Goal: Information Seeking & Learning: Check status

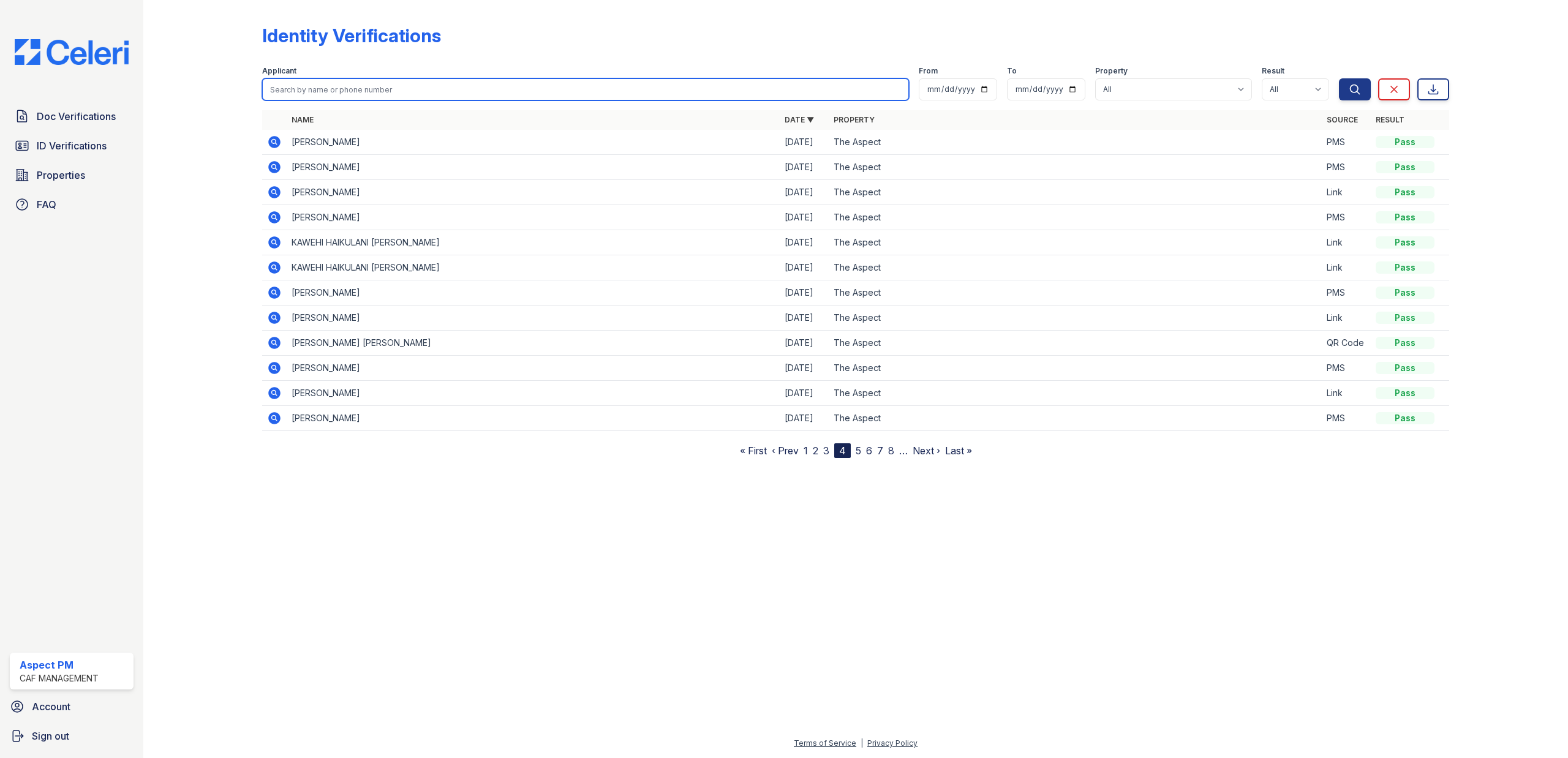
click at [340, 96] on input "search" at bounding box center [586, 89] width 648 height 22
type input "[PERSON_NAME]"
click at [1339, 78] on button "Search" at bounding box center [1354, 89] width 32 height 22
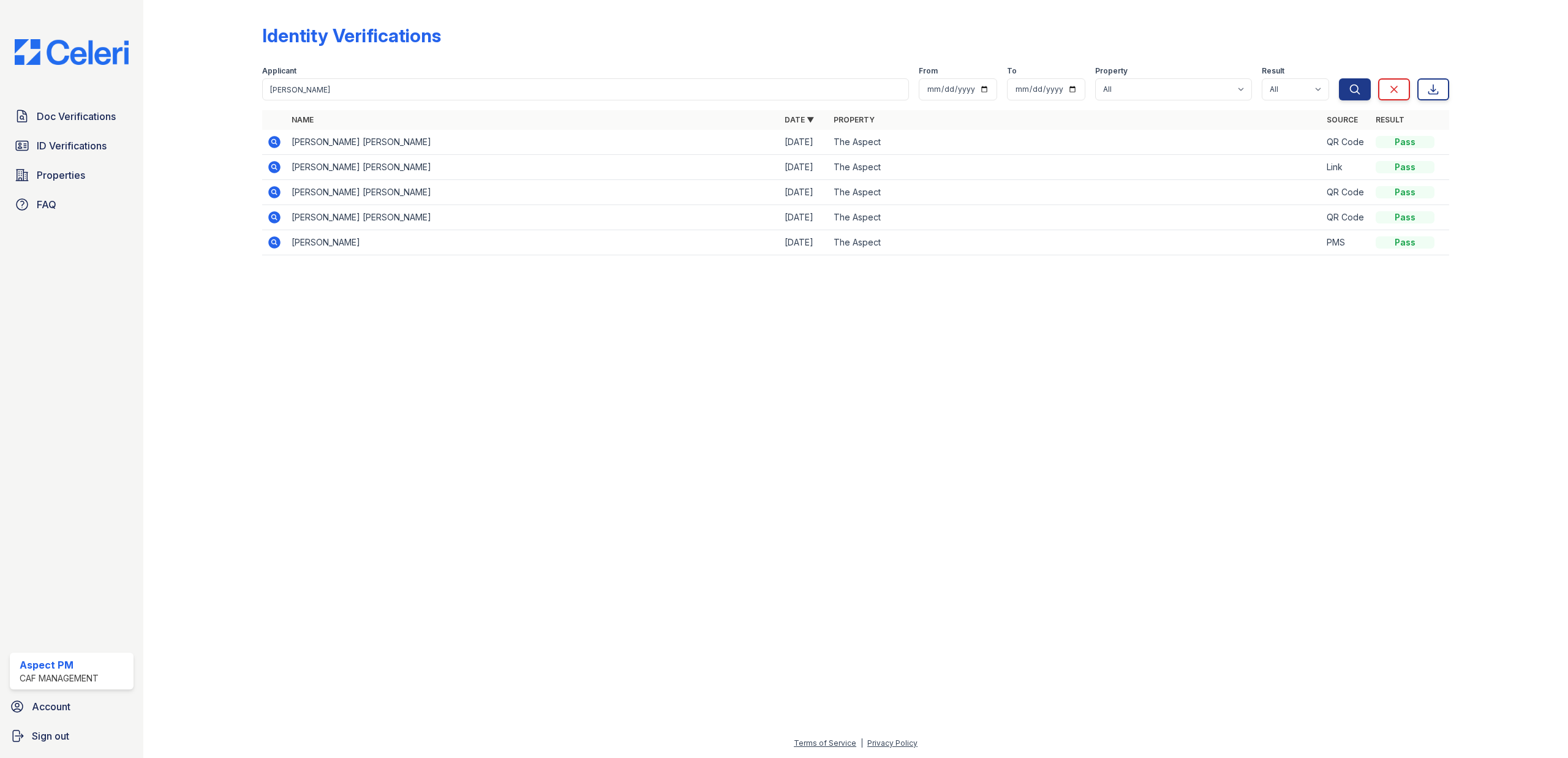
click at [273, 143] on icon at bounding box center [273, 141] width 3 height 3
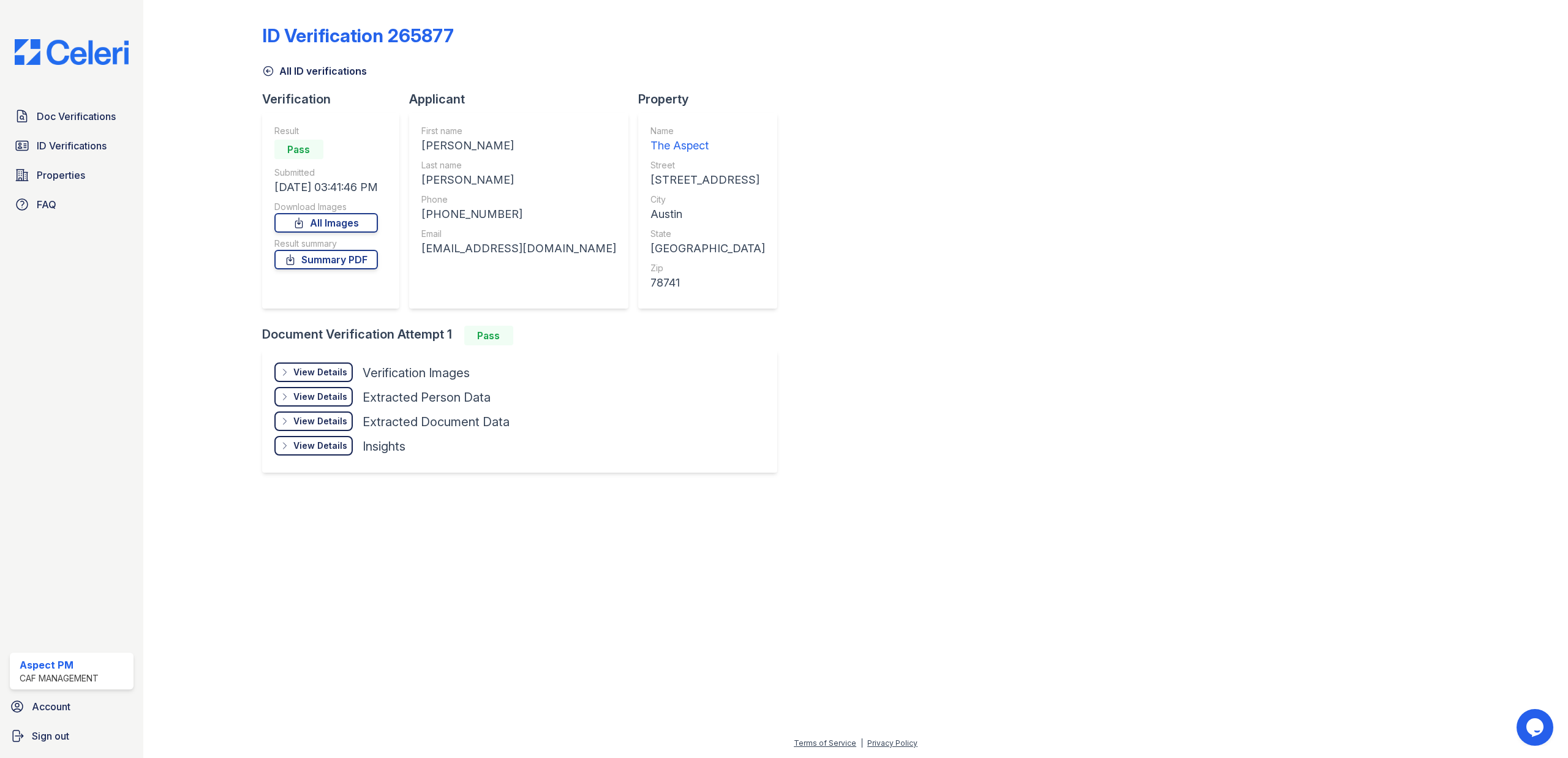
click at [334, 370] on div "View Details" at bounding box center [320, 372] width 54 height 13
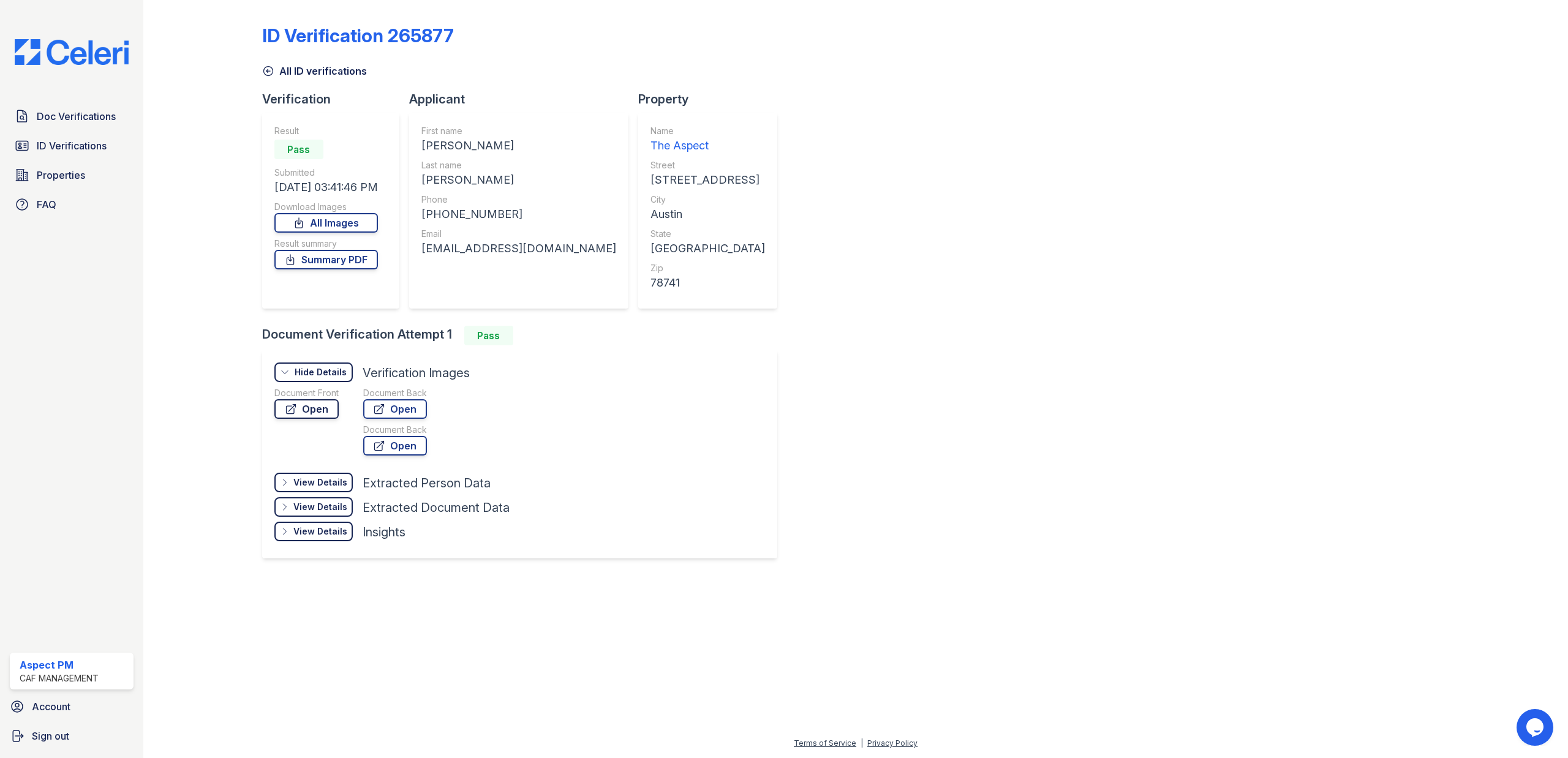
click at [321, 410] on link "Open" at bounding box center [306, 409] width 64 height 20
click at [56, 133] on link "ID Verifications" at bounding box center [71, 145] width 124 height 24
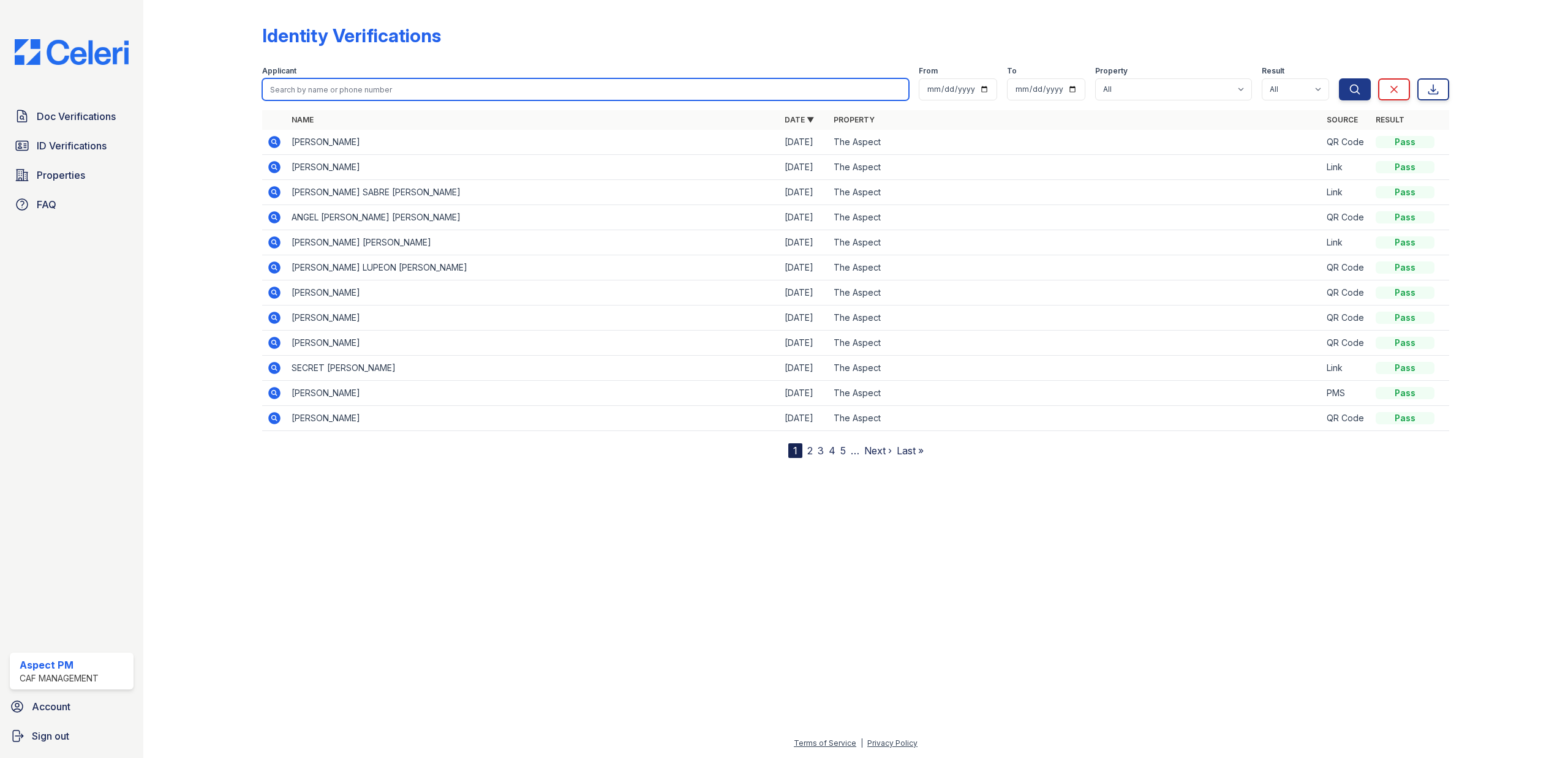
click at [303, 89] on input "search" at bounding box center [586, 89] width 648 height 22
type input "Michael"
click at [1339, 78] on button "Search" at bounding box center [1354, 89] width 32 height 22
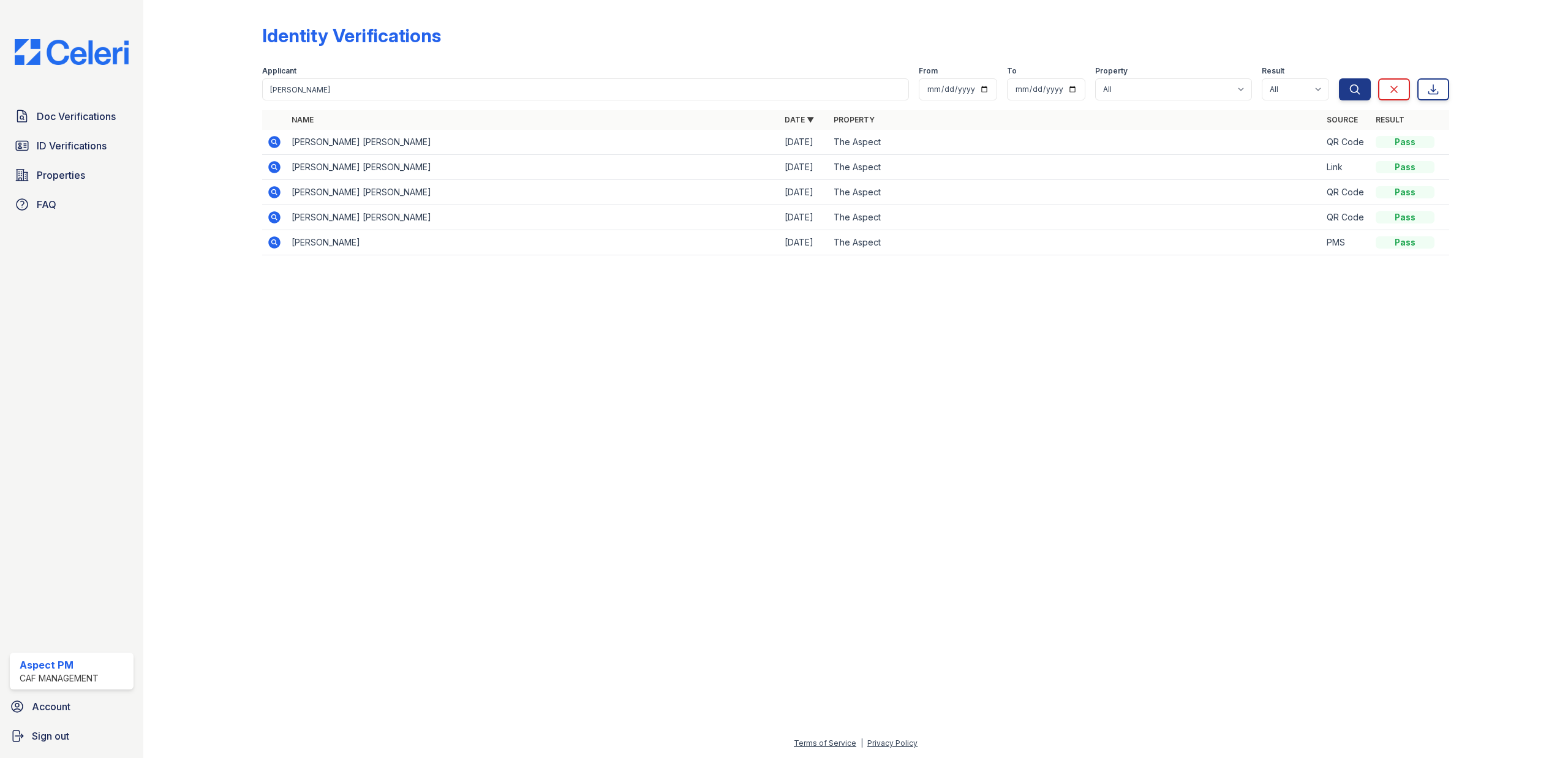
click at [279, 165] on icon at bounding box center [274, 167] width 13 height 13
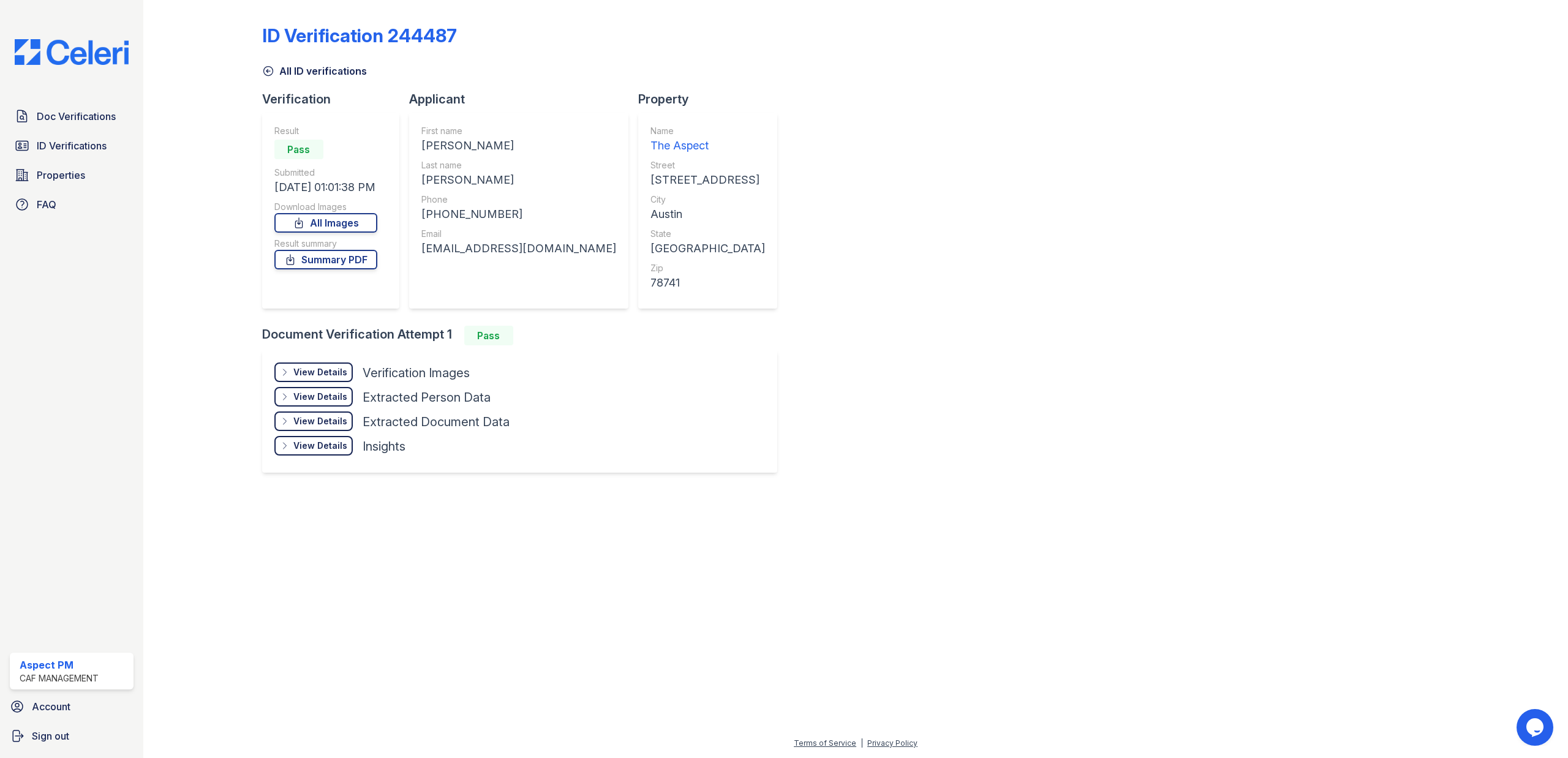
click at [300, 368] on div "View Details" at bounding box center [320, 372] width 54 height 13
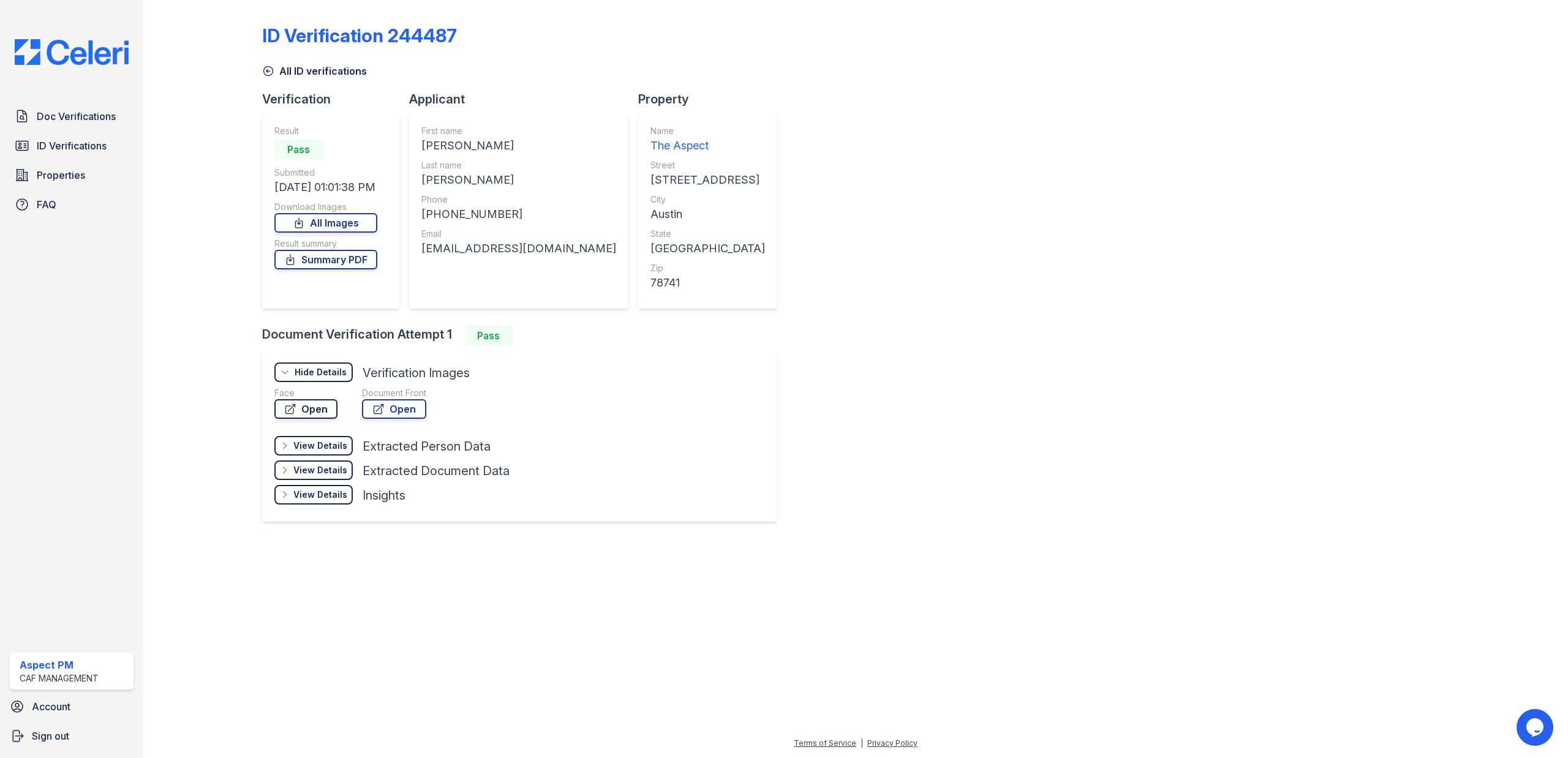
click at [299, 412] on link "Open" at bounding box center [306, 409] width 63 height 20
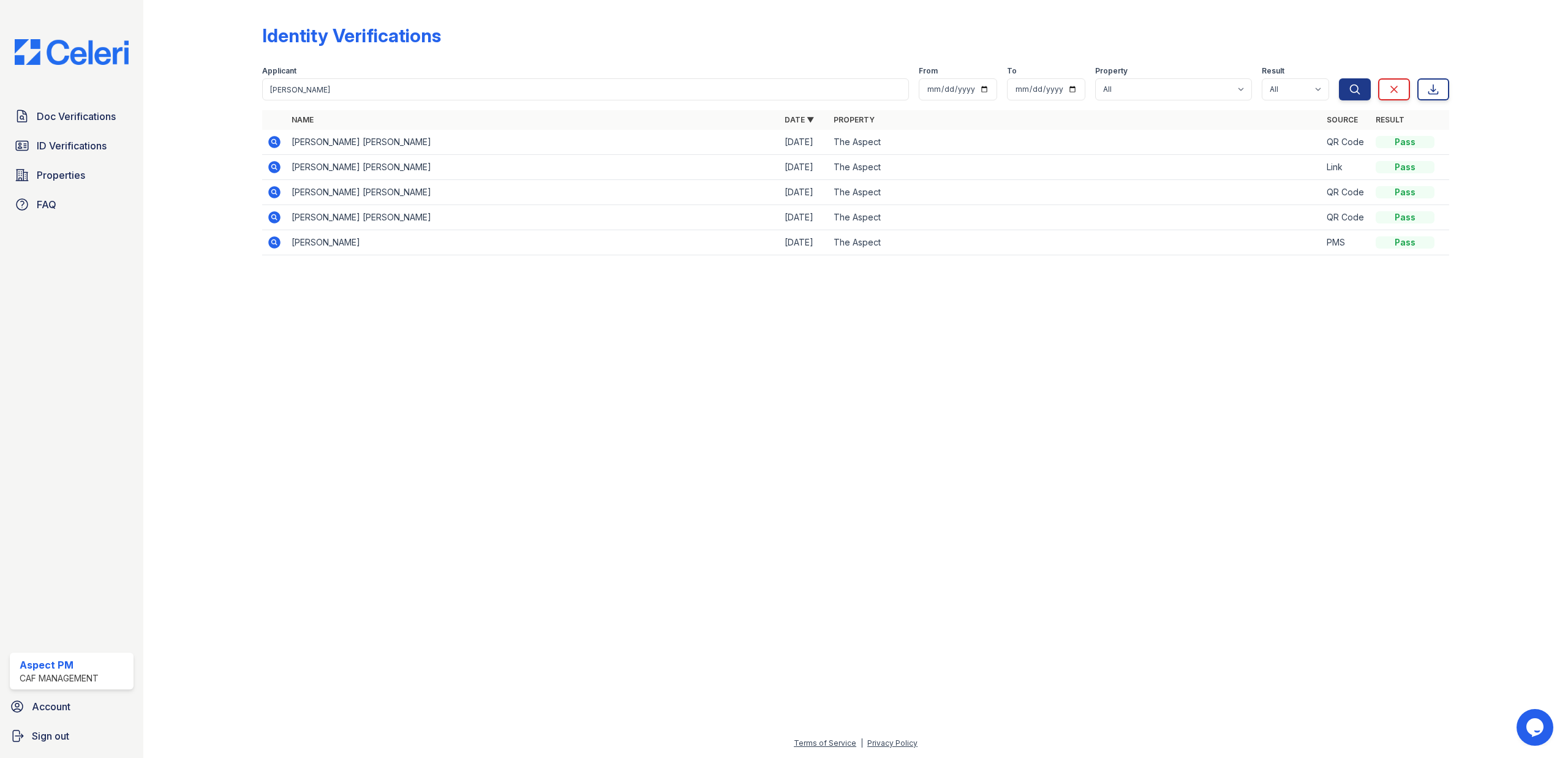
click at [267, 212] on icon at bounding box center [275, 217] width 15 height 15
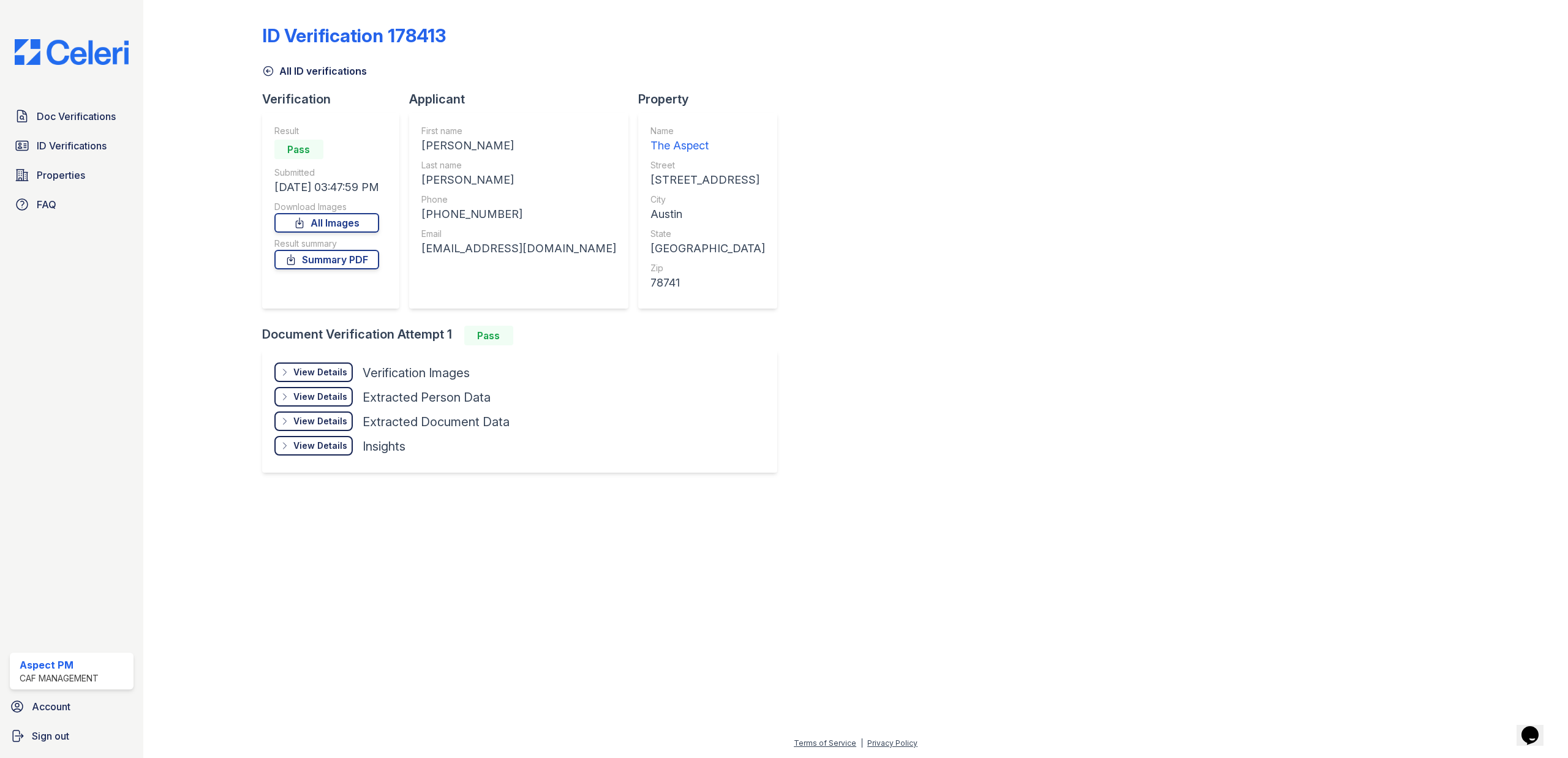
click at [343, 379] on div "View Details Details" at bounding box center [313, 372] width 78 height 20
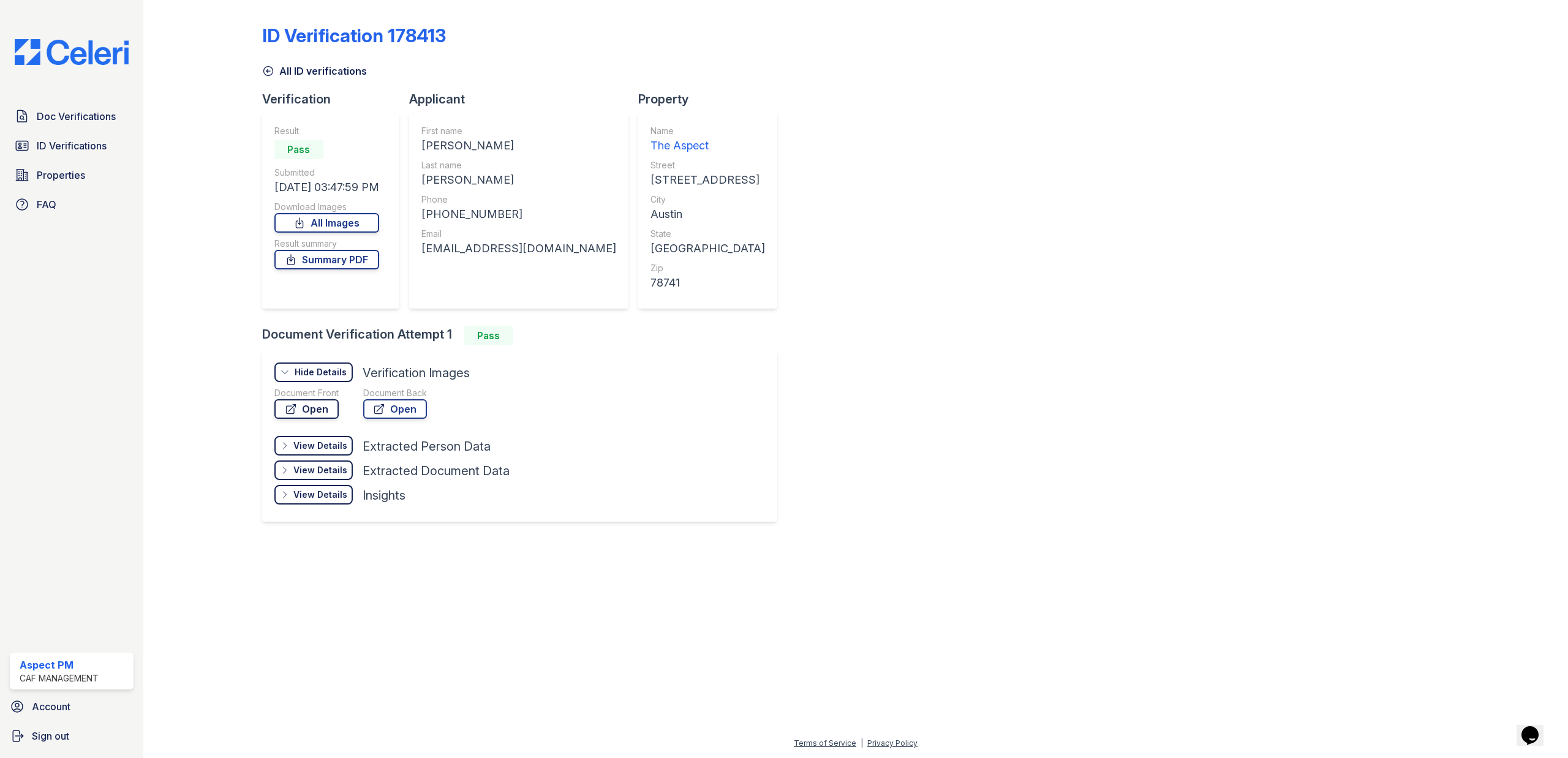
click at [318, 408] on link "Open" at bounding box center [306, 409] width 64 height 20
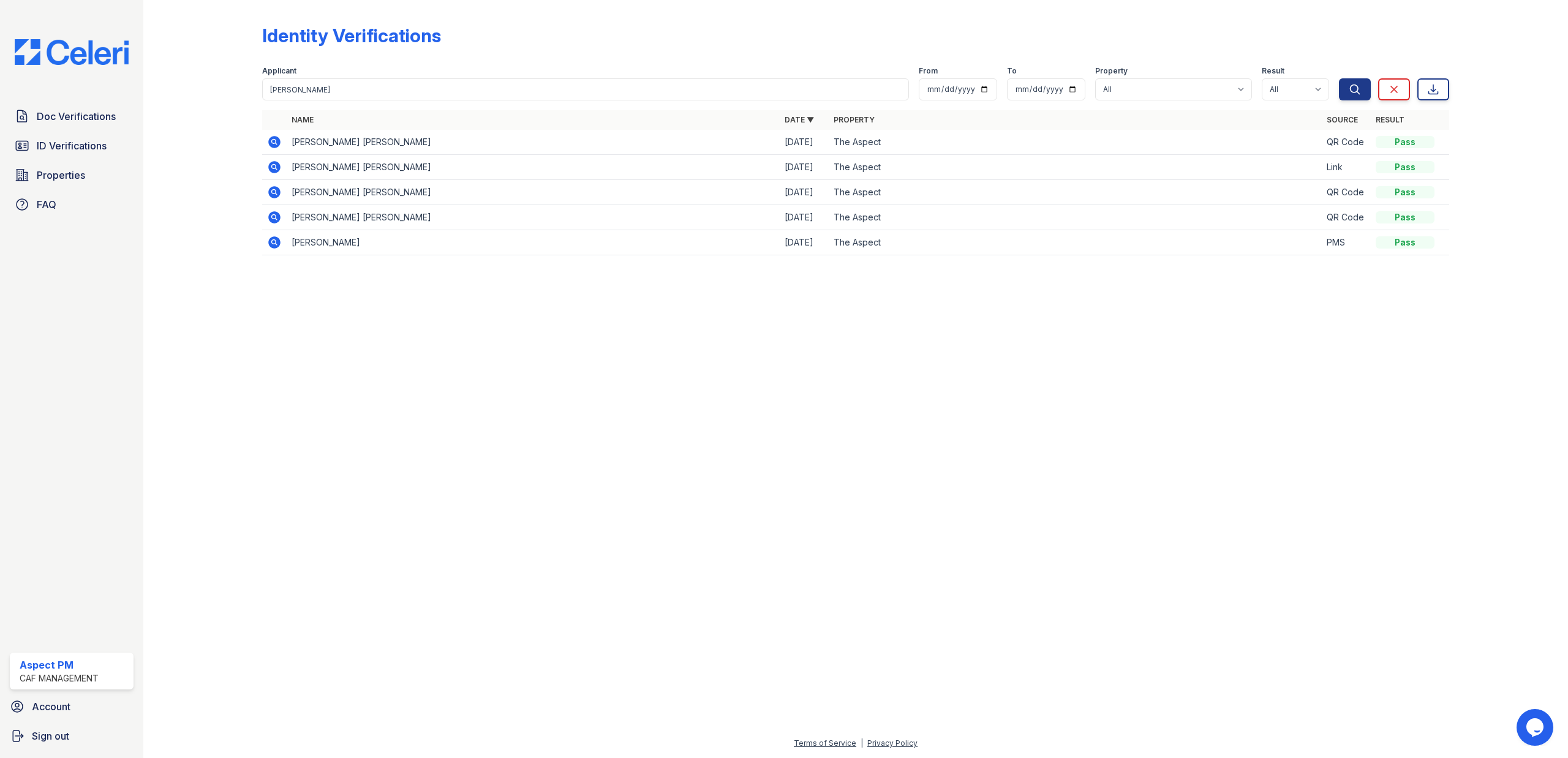
click at [277, 243] on icon at bounding box center [274, 242] width 13 height 13
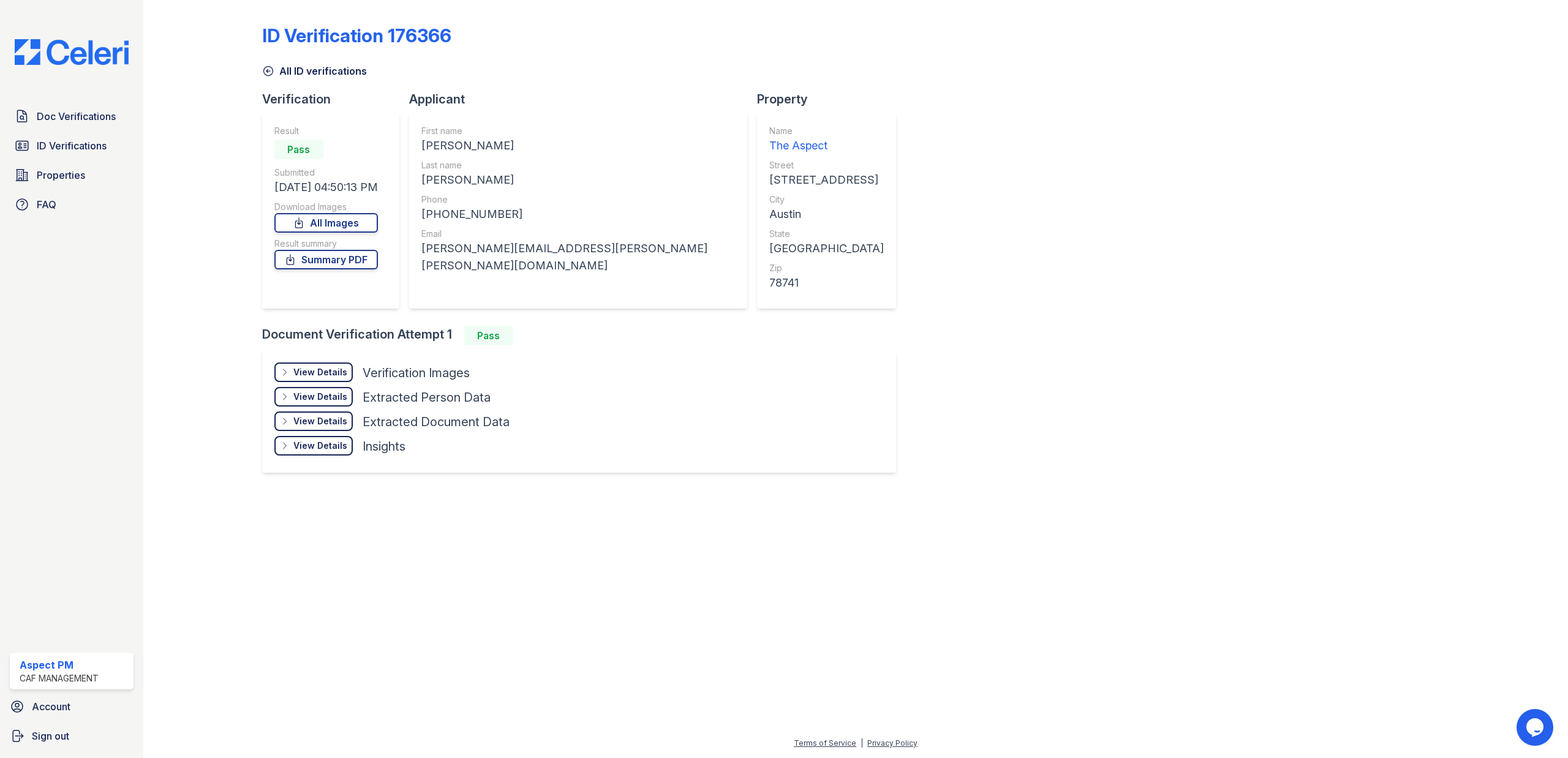
click at [305, 371] on div "View Details" at bounding box center [320, 372] width 54 height 13
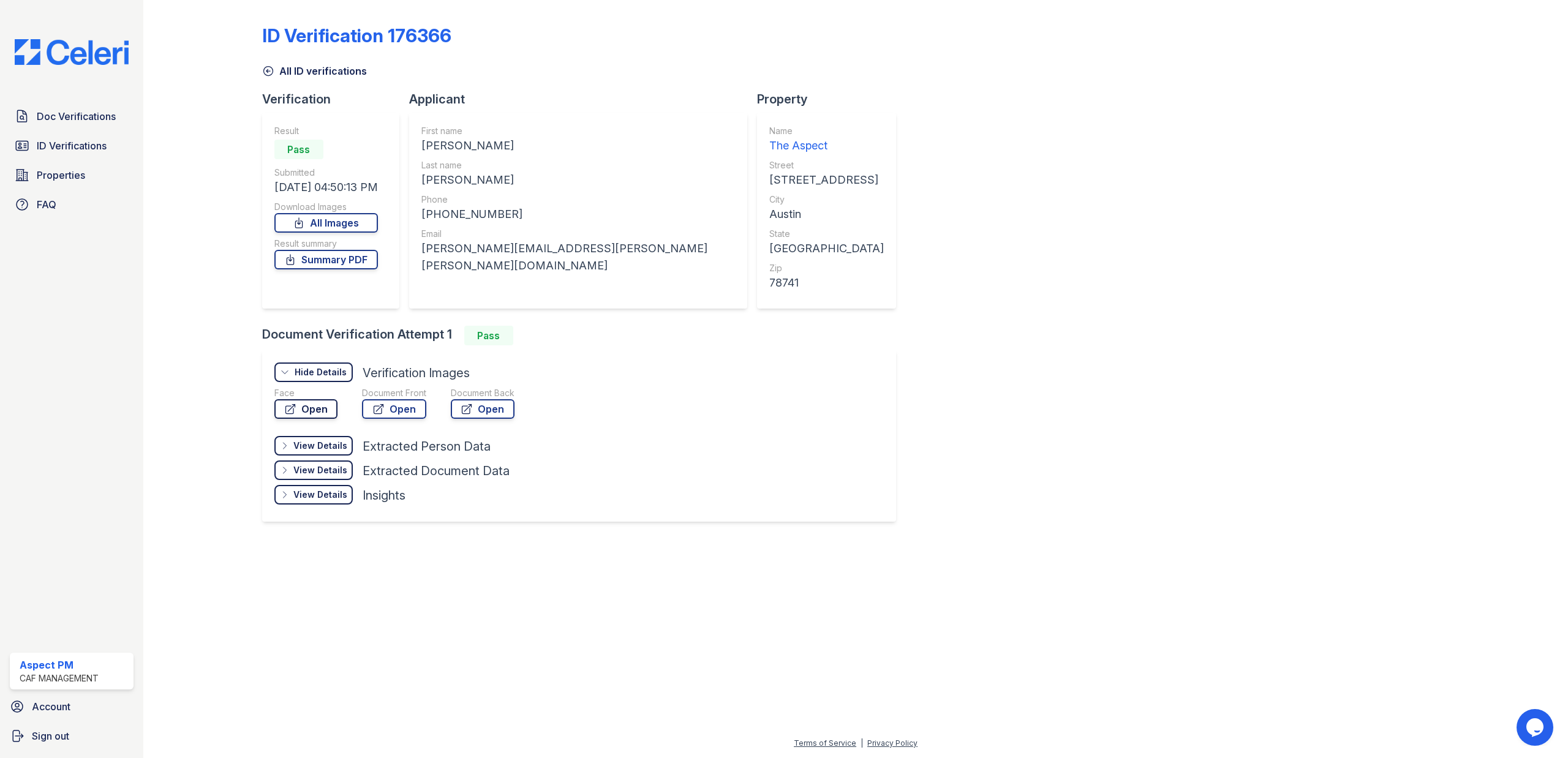
click at [302, 408] on link "Open" at bounding box center [306, 409] width 63 height 20
